Goal: Information Seeking & Learning: Learn about a topic

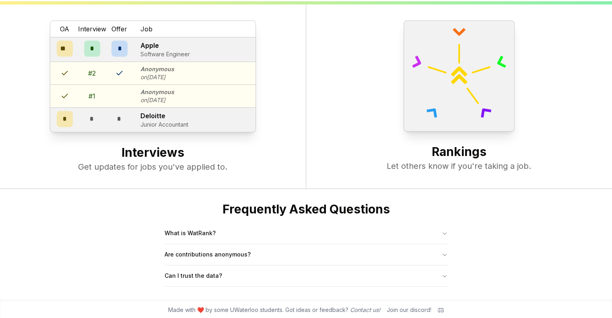
scroll to position [309, 0]
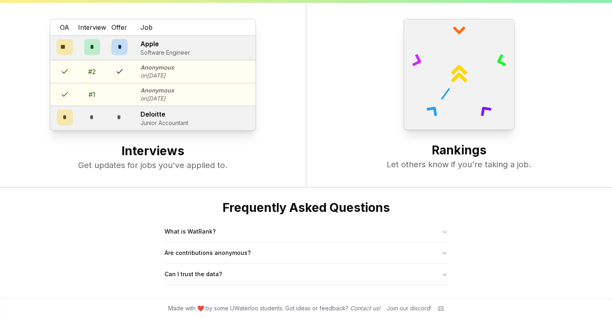
click at [442, 251] on icon "button" at bounding box center [445, 253] width 6 height 6
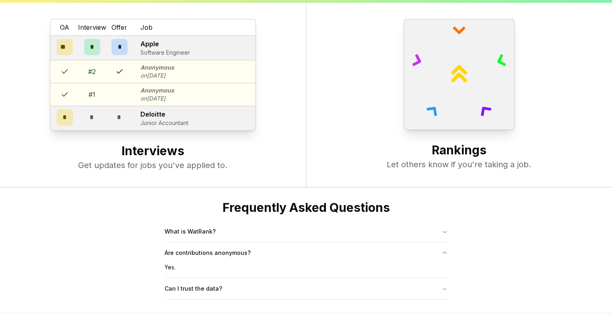
scroll to position [320, 0]
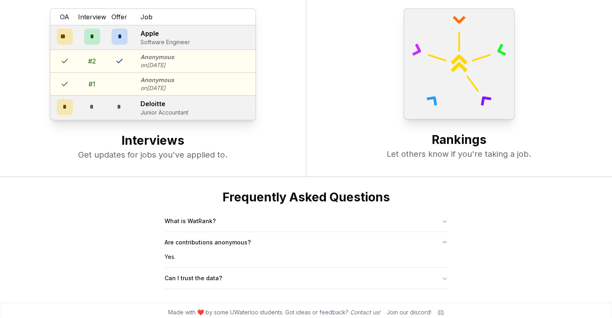
click at [442, 251] on button "Are contributions anonymous?" at bounding box center [306, 242] width 283 height 21
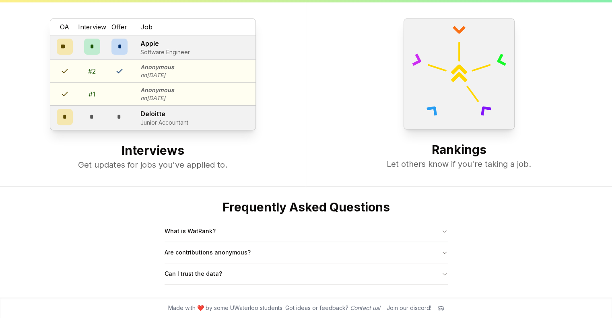
scroll to position [309, 0]
click at [440, 277] on button "Can I trust the data?" at bounding box center [306, 274] width 283 height 21
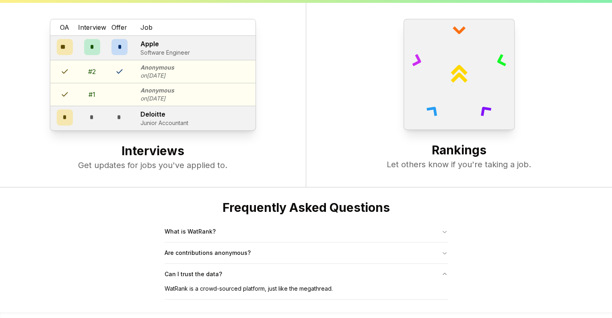
click at [440, 277] on button "Can I trust the data?" at bounding box center [306, 274] width 283 height 21
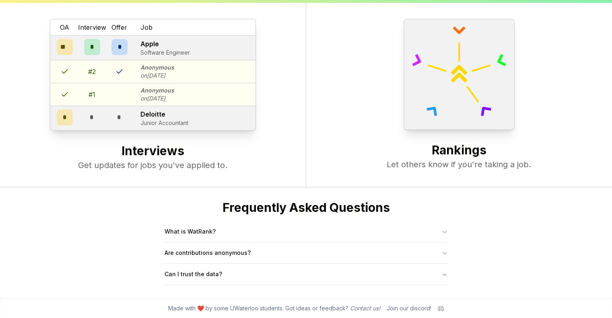
click at [431, 231] on button "What is WatRank?" at bounding box center [306, 231] width 283 height 21
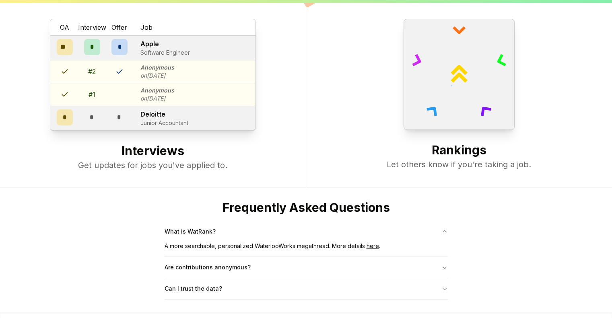
click at [431, 231] on button "What is WatRank?" at bounding box center [306, 231] width 283 height 21
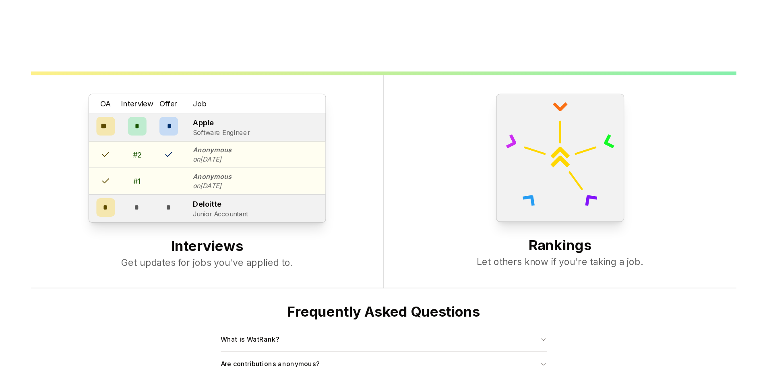
scroll to position [247, 0]
